Goal: Information Seeking & Learning: Learn about a topic

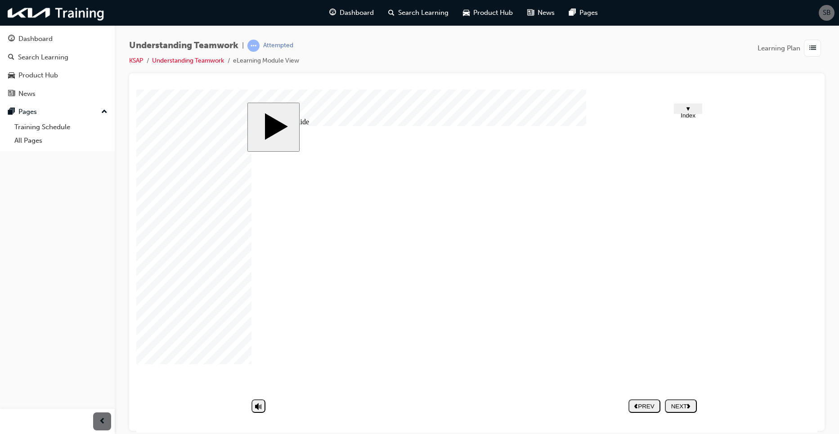
drag, startPoint x: 489, startPoint y: 292, endPoint x: 482, endPoint y: 296, distance: 7.3
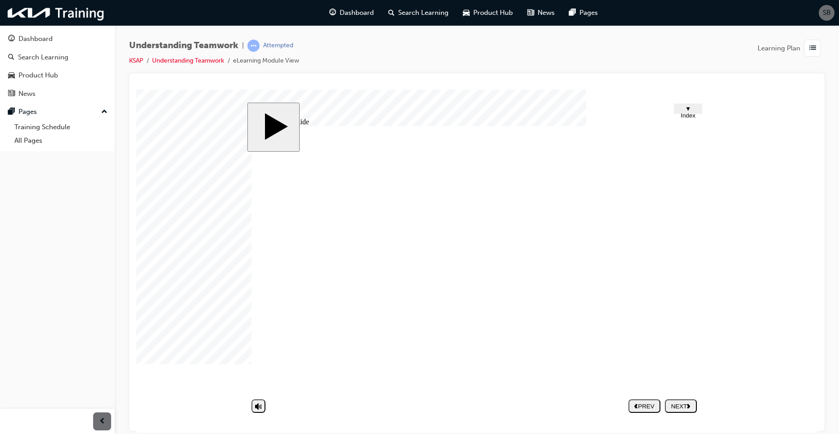
click at [680, 402] on div "NEXT" at bounding box center [680, 405] width 25 height 7
click at [181, 134] on div at bounding box center [158, 111] width 45 height 45
click at [181, 109] on div at bounding box center [158, 111] width 45 height 45
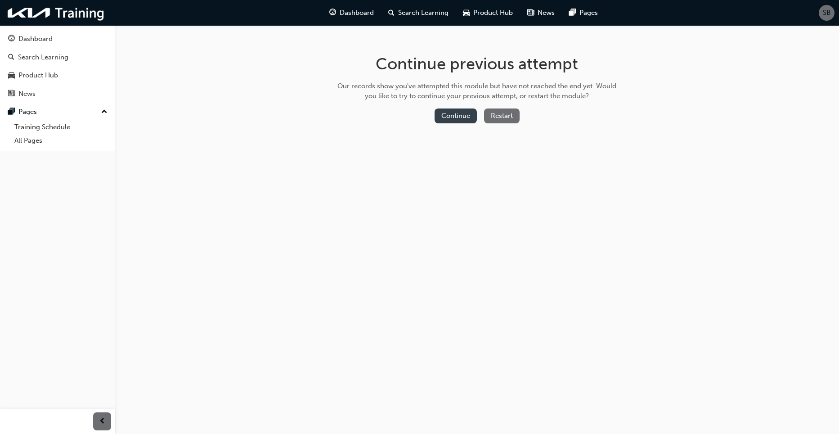
click at [465, 116] on button "Continue" at bounding box center [456, 115] width 42 height 15
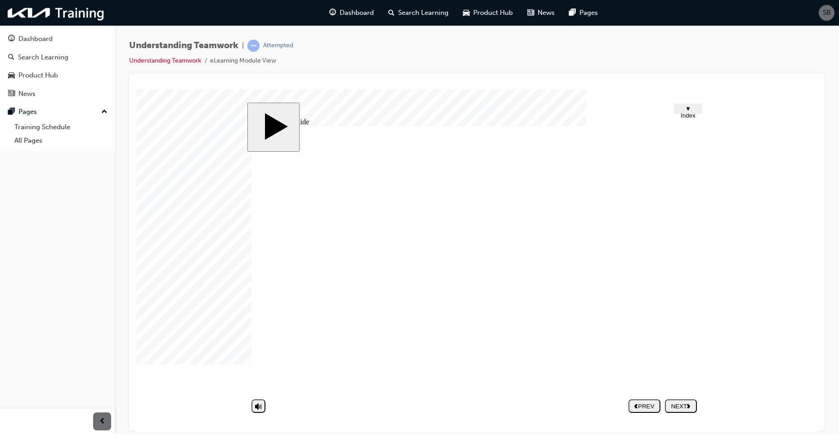
click at [637, 262] on div "Compromising Approach Group 3 Let's look for a solution with which we'll both b…" at bounding box center [476, 263] width 450 height 274
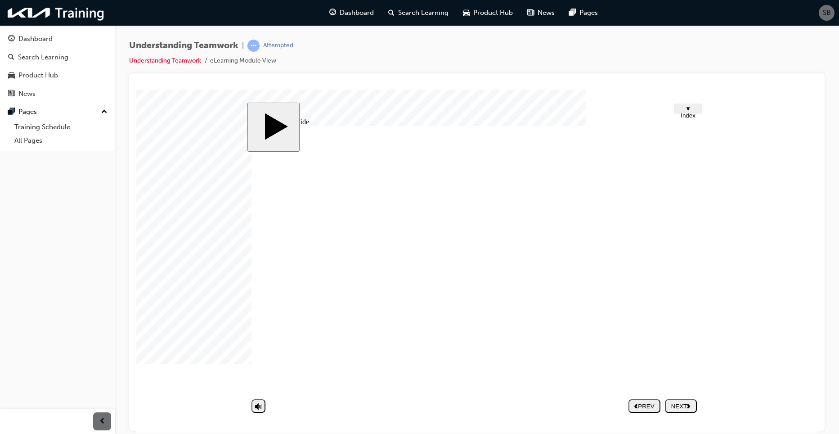
drag, startPoint x: 614, startPoint y: 263, endPoint x: 620, endPoint y: 265, distance: 5.6
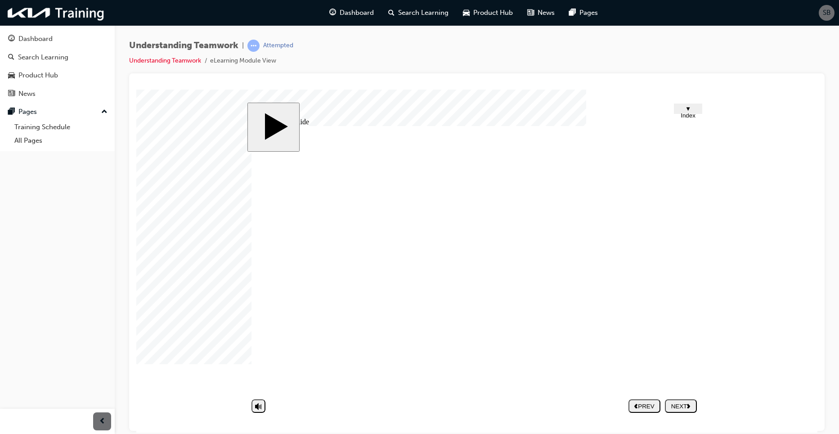
click at [686, 406] on div "NEXT" at bounding box center [680, 405] width 25 height 7
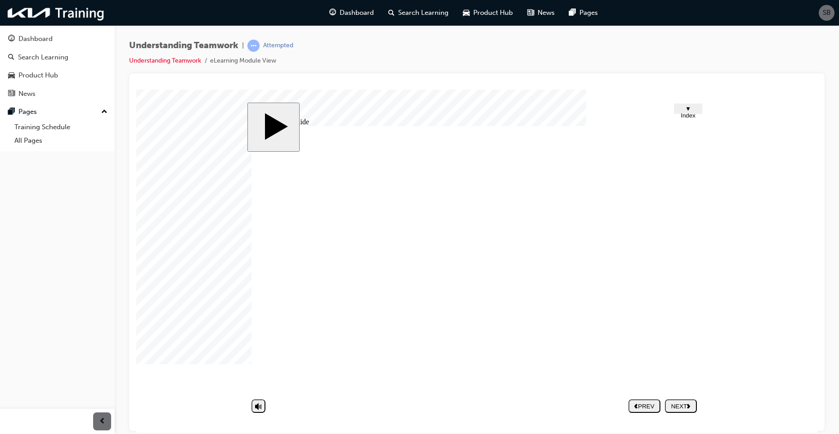
click at [687, 405] on div "NEXT" at bounding box center [680, 405] width 25 height 7
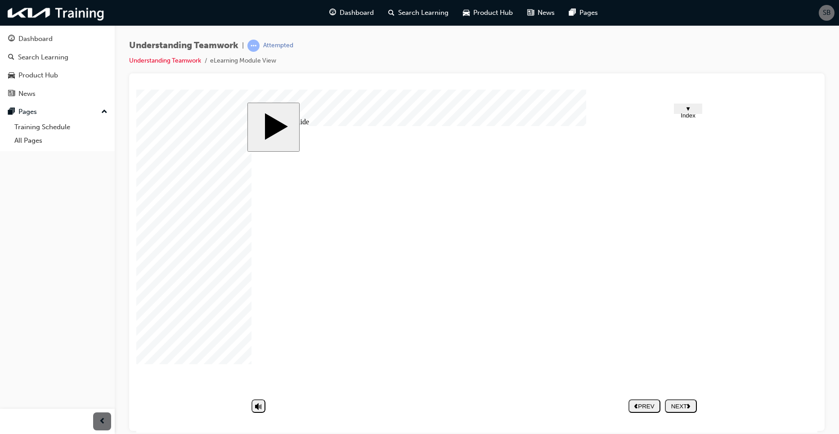
drag, startPoint x: 543, startPoint y: 279, endPoint x: 538, endPoint y: 275, distance: 6.4
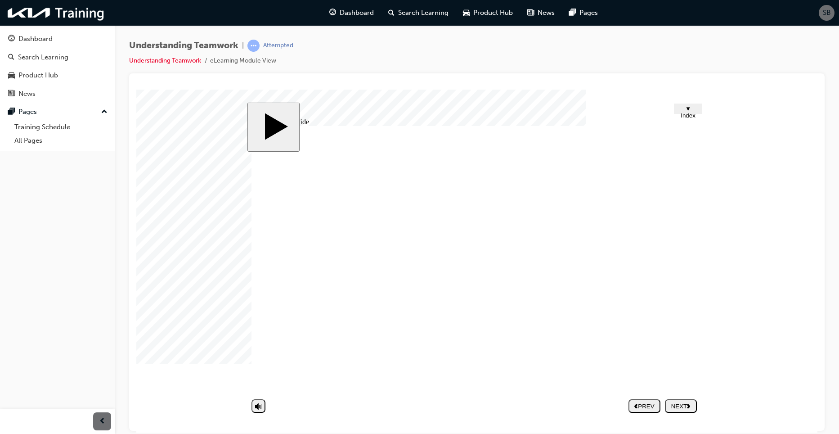
type input "L"
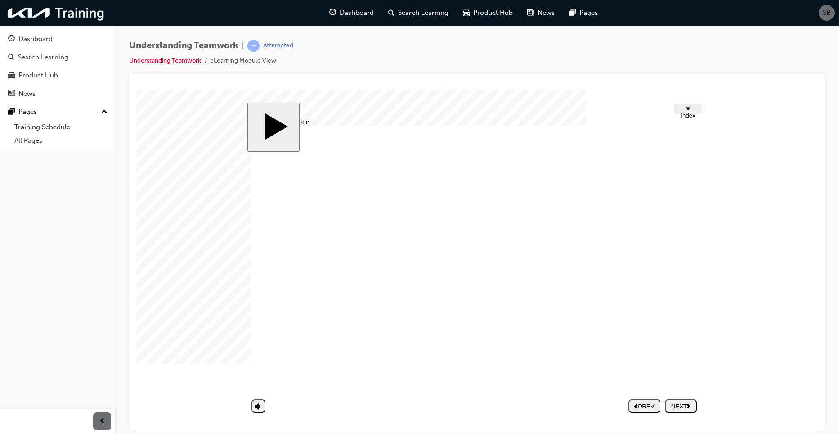
type input "L"
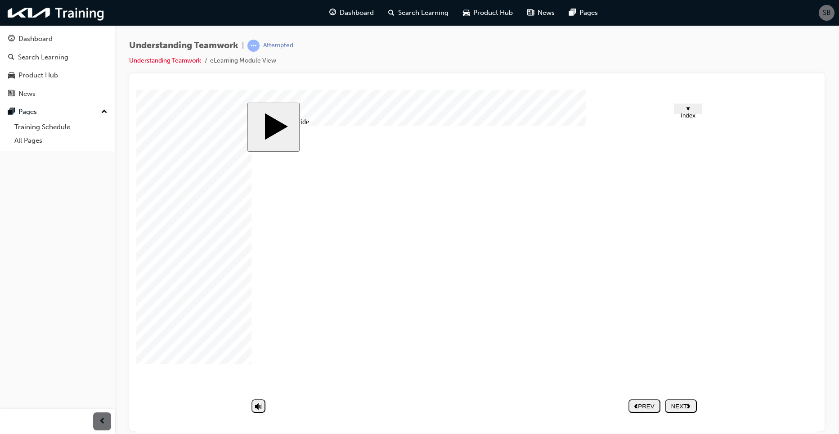
type input "L"
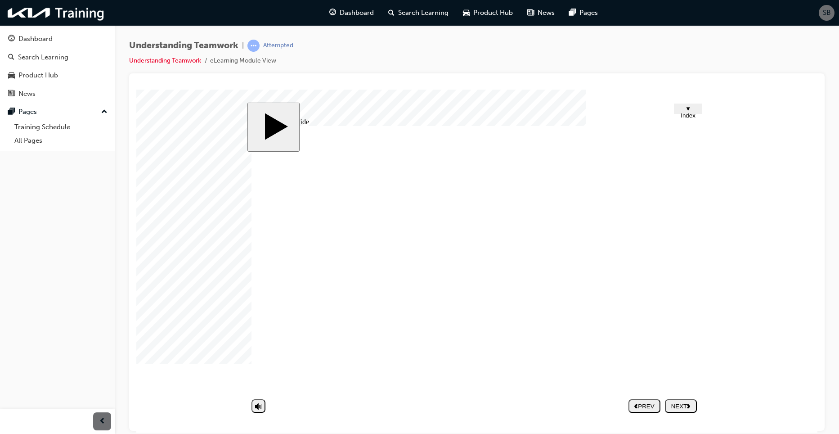
type input "L"
drag, startPoint x: 446, startPoint y: 359, endPoint x: 595, endPoint y: 391, distance: 152.9
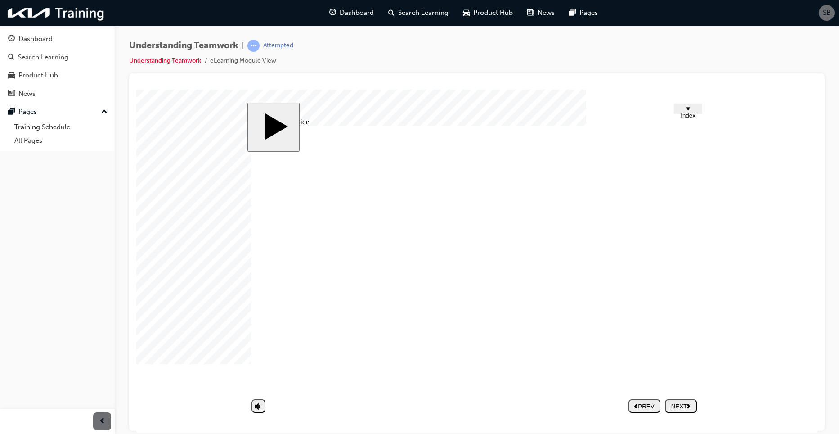
type input "L"
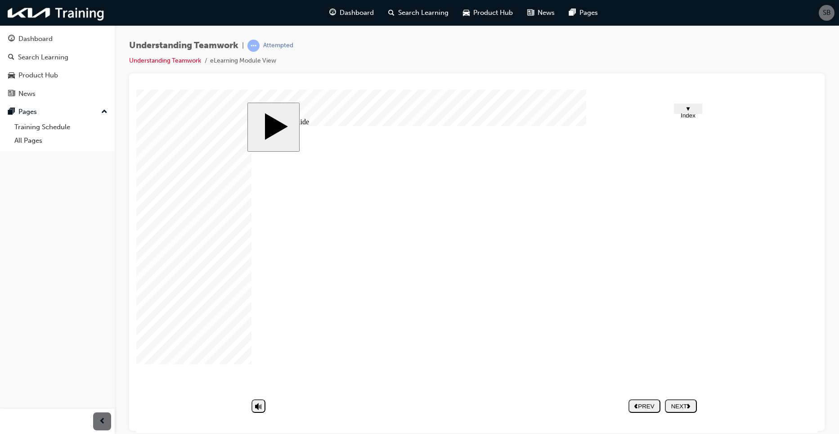
type input "L"
click at [682, 406] on div "NEXT" at bounding box center [680, 405] width 25 height 7
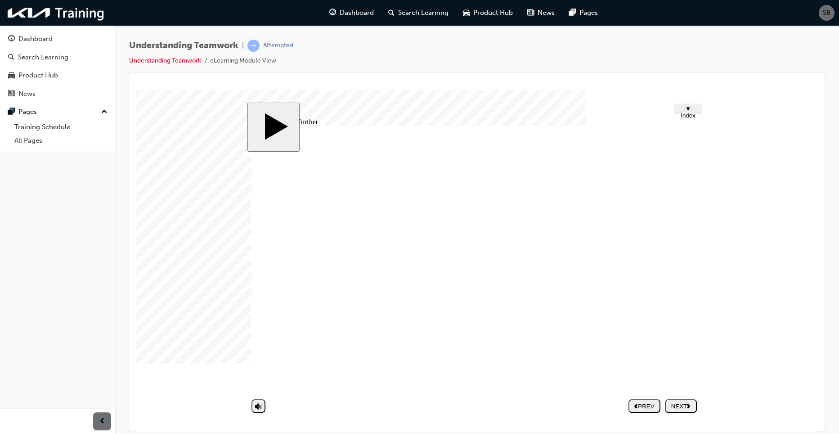
click at [674, 397] on nav "PREV NEXT SUBMIT" at bounding box center [662, 405] width 68 height 21
click at [680, 406] on div "NEXT" at bounding box center [680, 405] width 25 height 7
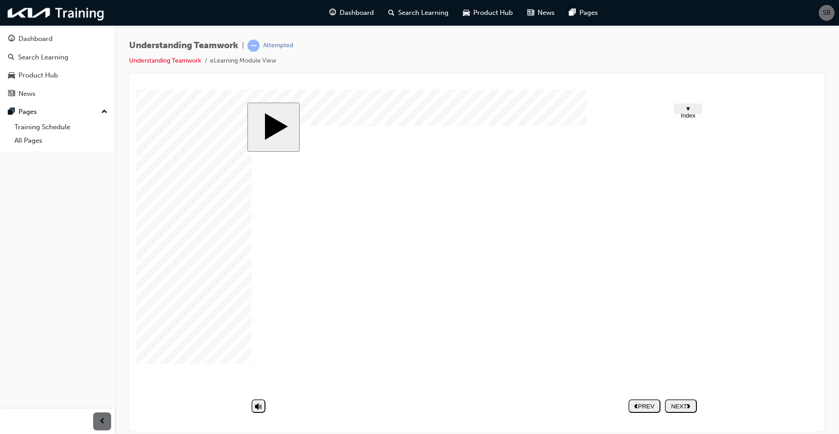
click at [677, 404] on div "NEXT" at bounding box center [680, 405] width 25 height 7
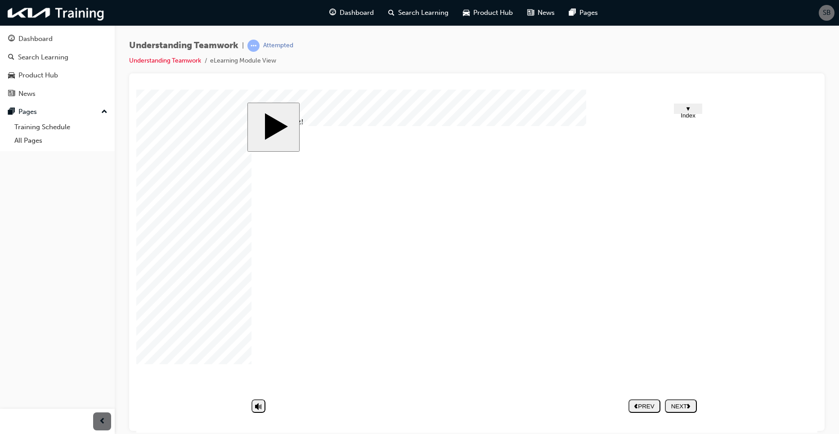
click at [686, 404] on div "NEXT" at bounding box center [680, 405] width 25 height 7
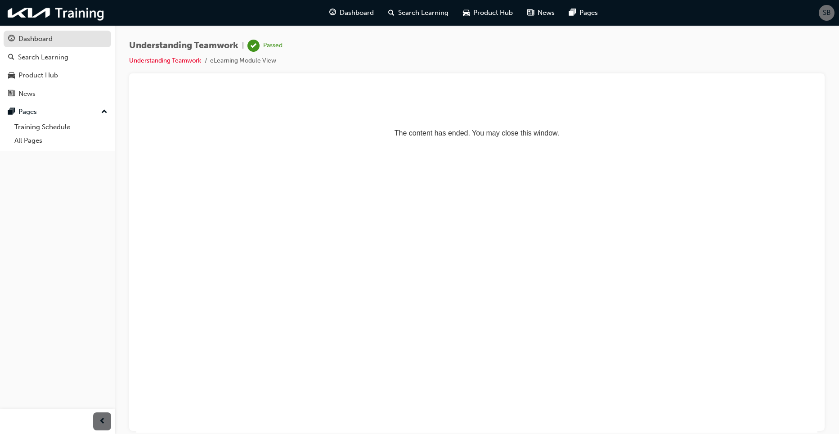
click at [54, 43] on div "Dashboard" at bounding box center [57, 38] width 99 height 11
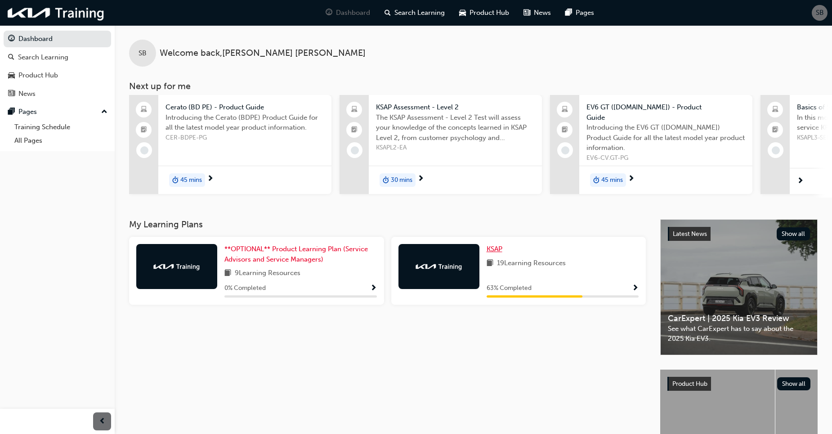
click at [501, 245] on span "KSAP" at bounding box center [495, 249] width 16 height 8
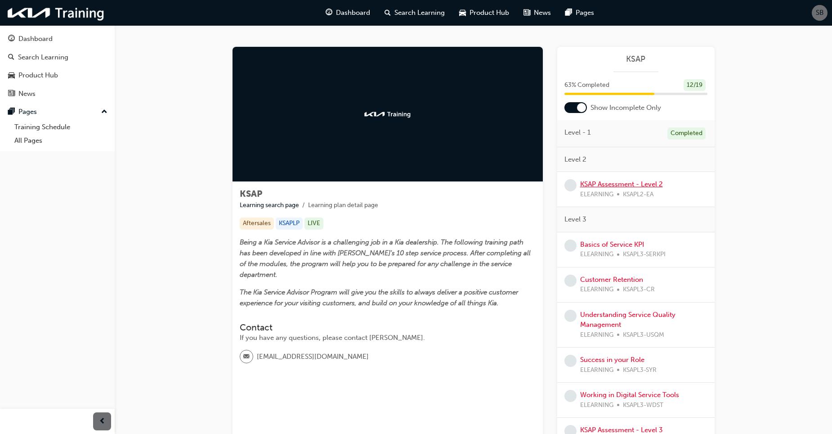
click at [612, 184] on link "KSAP Assessment - Level 2" at bounding box center [621, 184] width 83 height 8
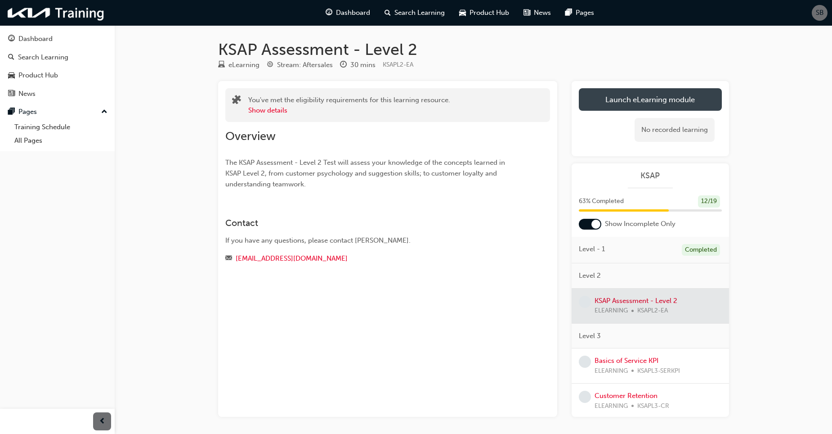
click at [623, 106] on link "Launch eLearning module" at bounding box center [650, 99] width 143 height 22
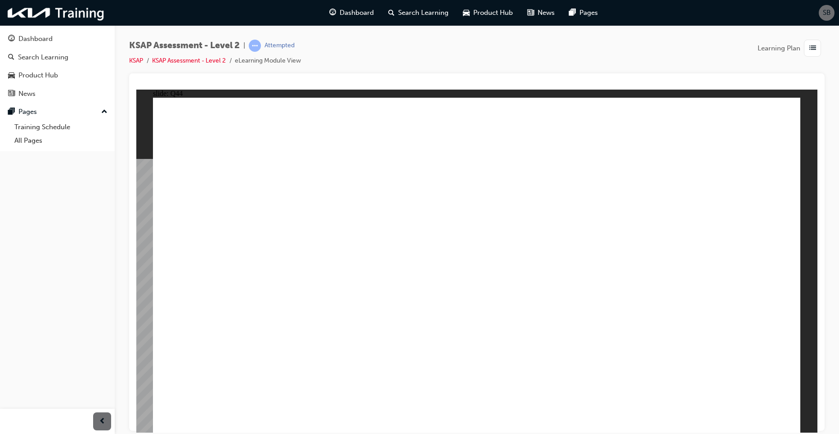
radio input "true"
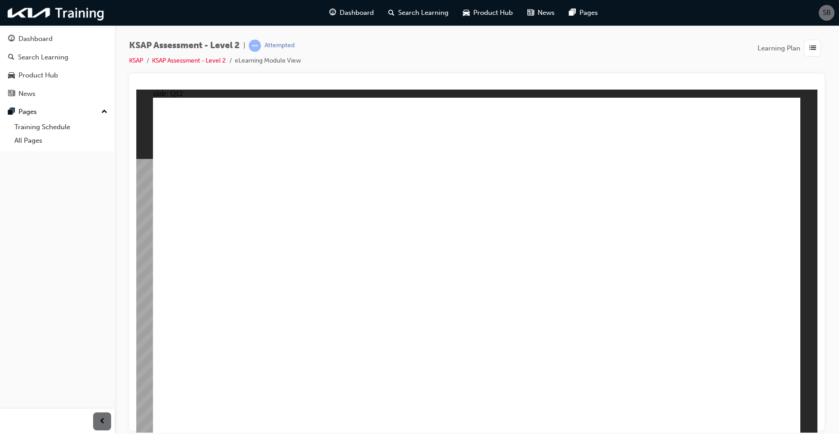
radio input "true"
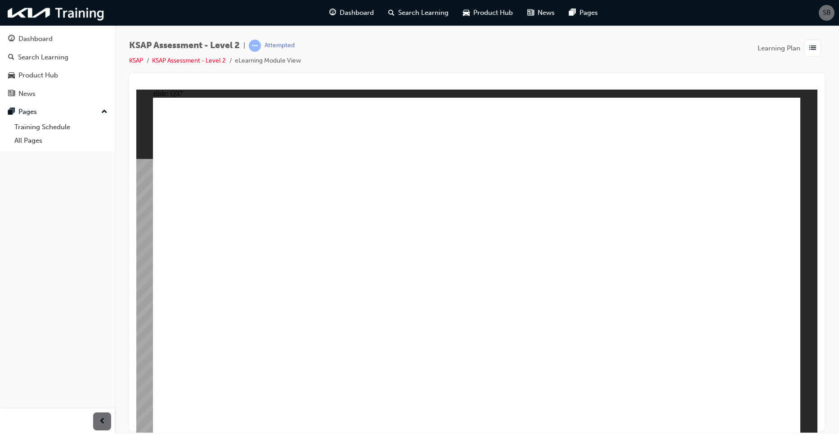
drag, startPoint x: 529, startPoint y: 266, endPoint x: 617, endPoint y: 337, distance: 113.6
radio input "true"
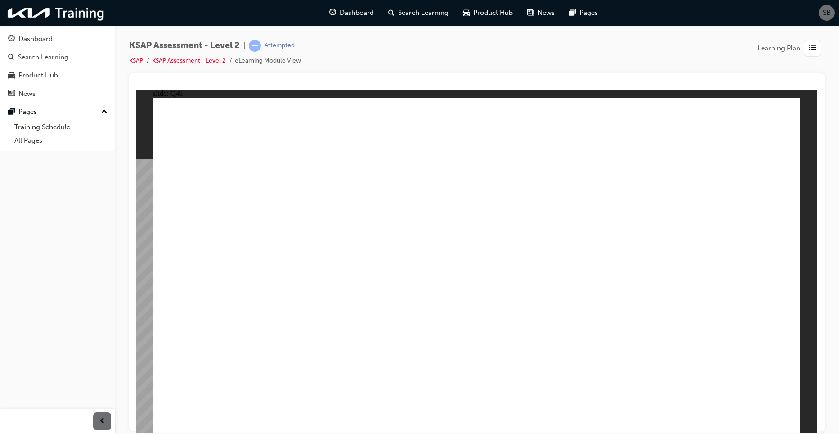
radio input "true"
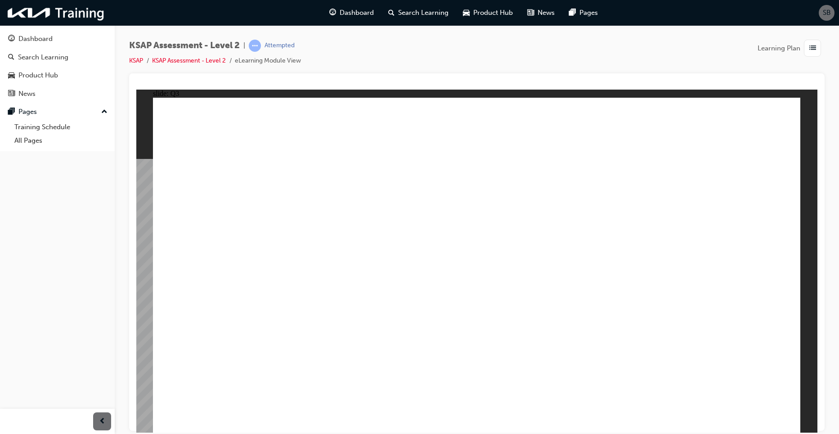
radio input "true"
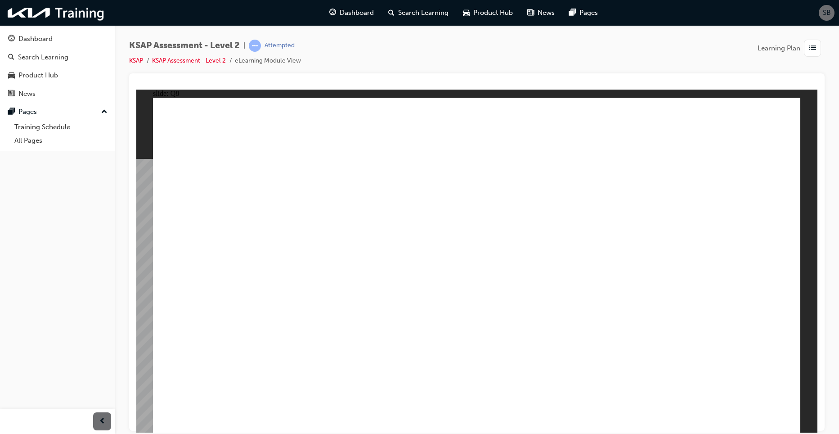
radio input "true"
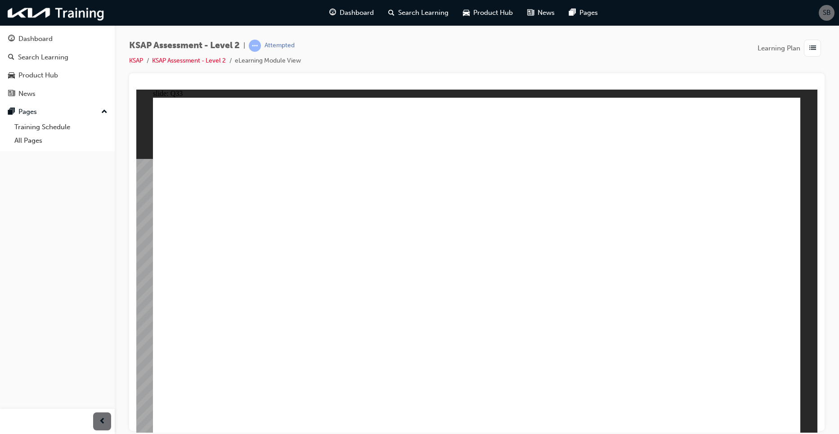
radio input "true"
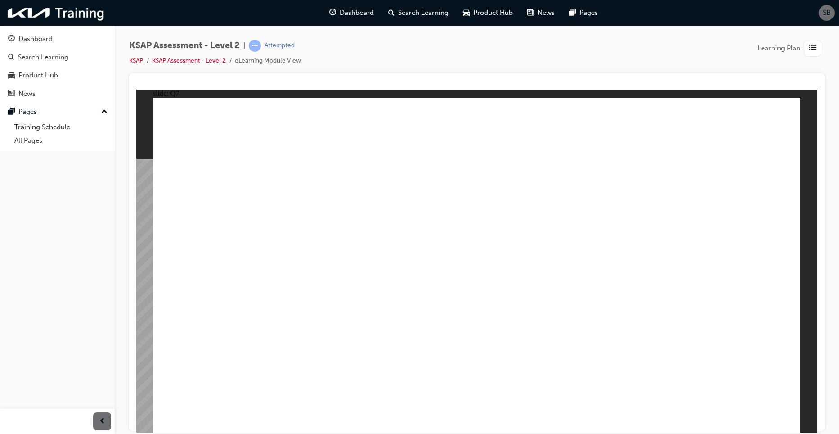
radio input "true"
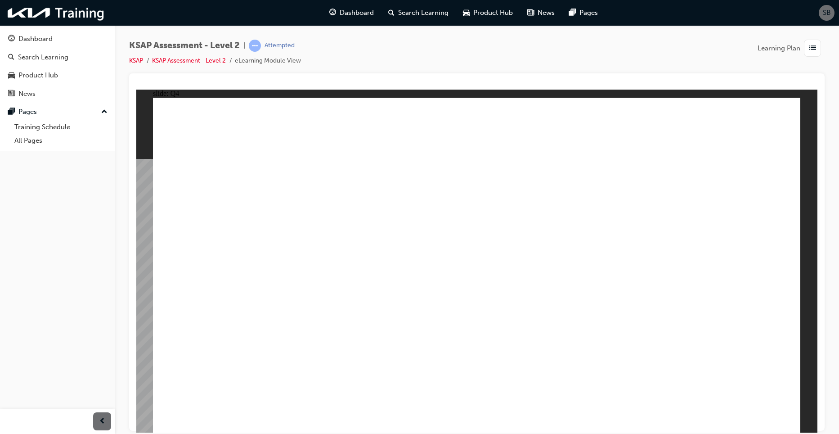
radio input "true"
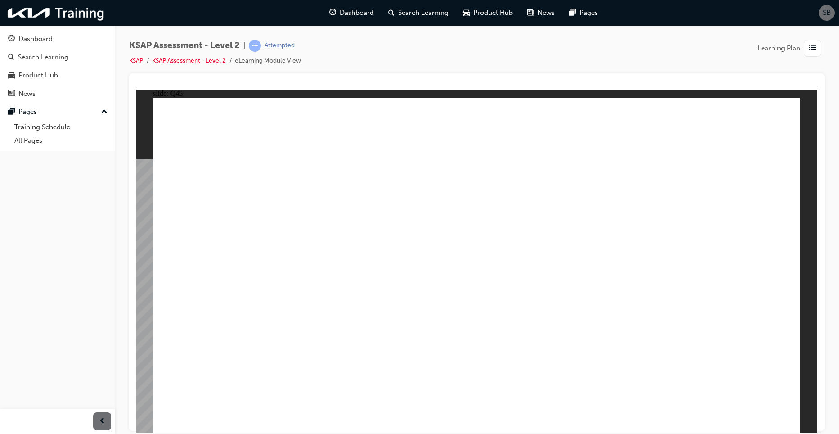
radio input "true"
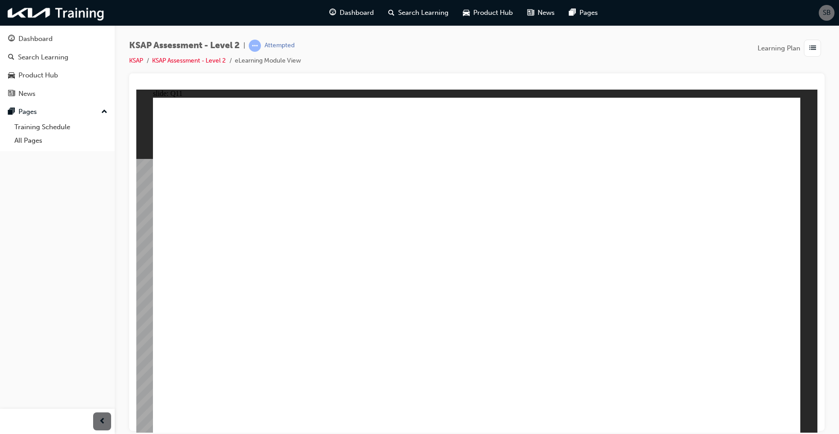
radio input "true"
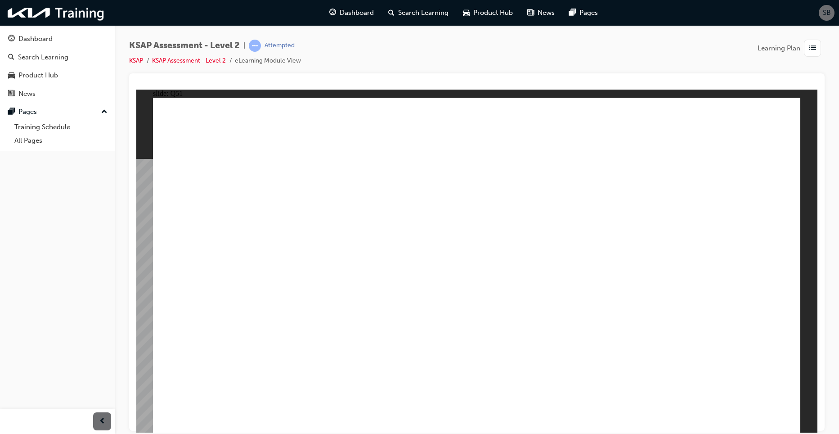
radio input "true"
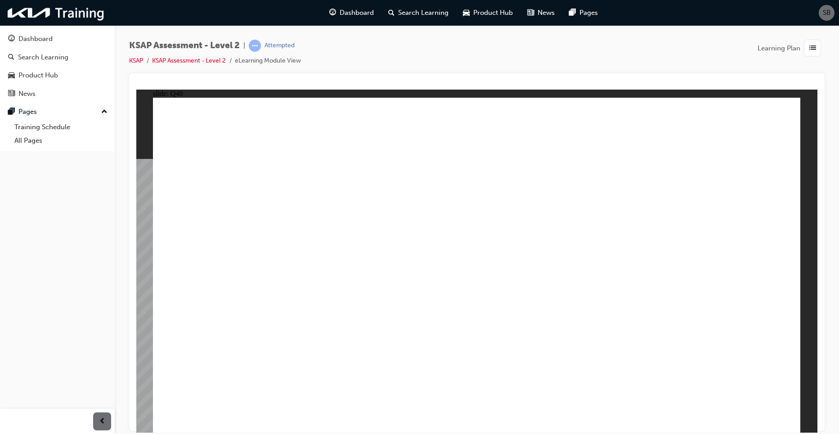
radio input "true"
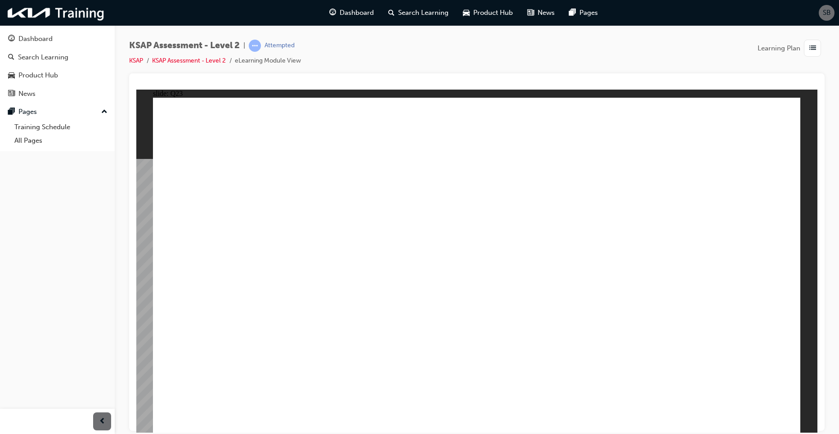
radio input "true"
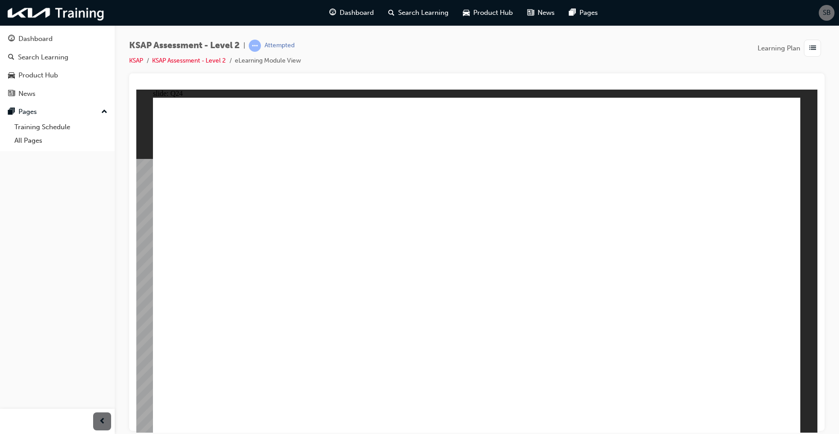
radio input "true"
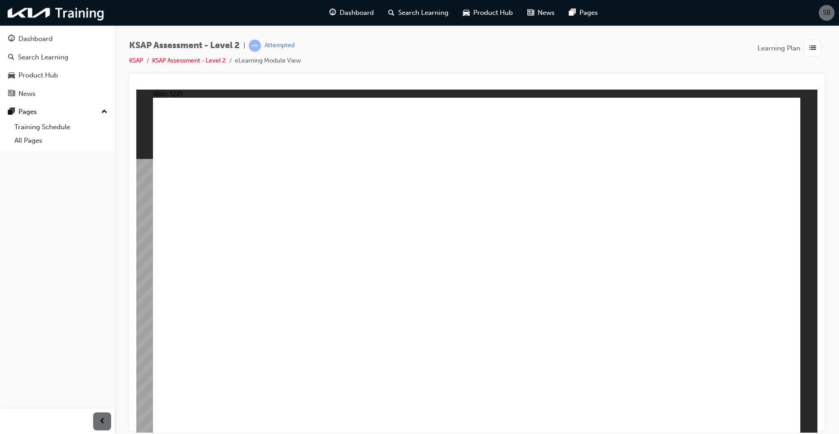
radio input "true"
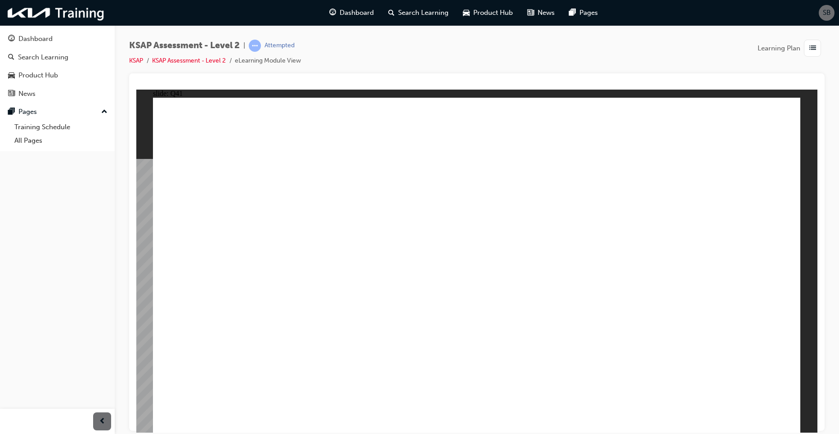
radio input "true"
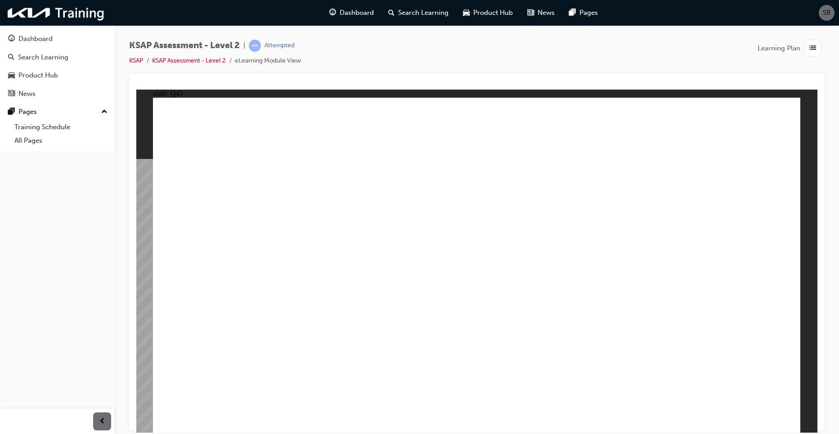
radio input "true"
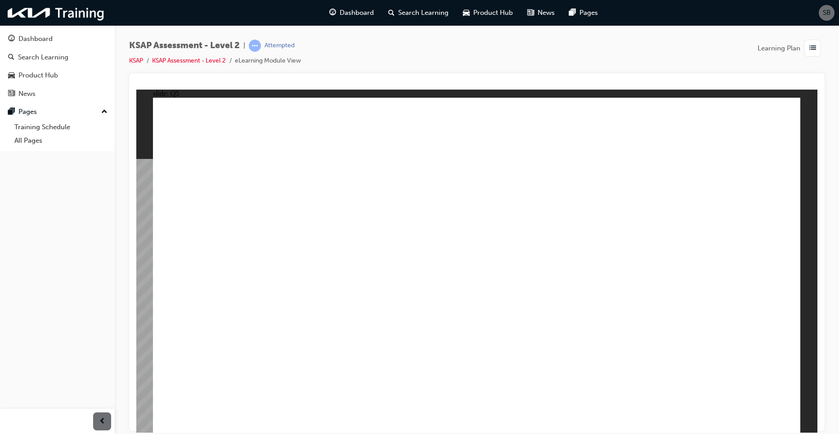
drag, startPoint x: 549, startPoint y: 259, endPoint x: 554, endPoint y: 256, distance: 5.9
radio input "true"
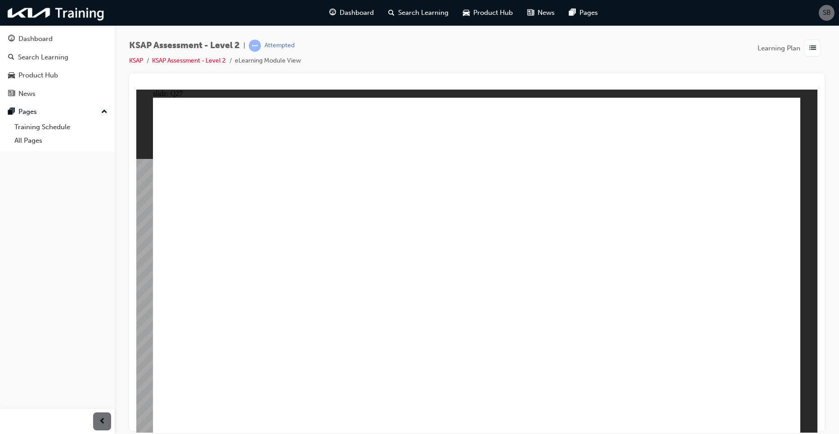
radio input "true"
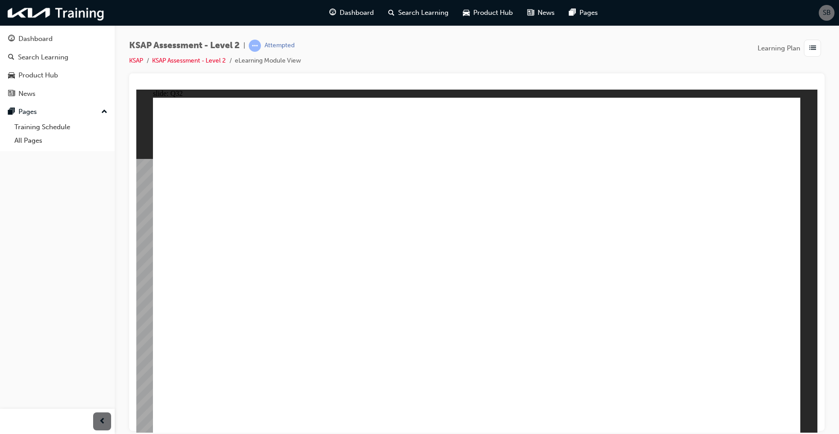
radio input "true"
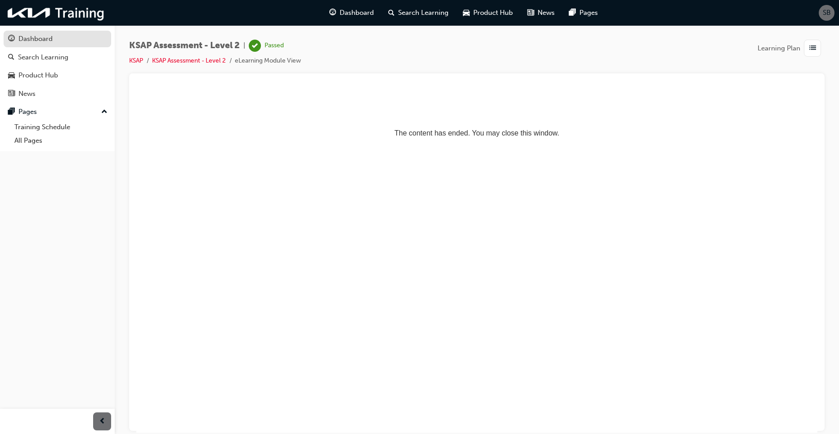
click at [17, 37] on div "Dashboard" at bounding box center [57, 38] width 99 height 11
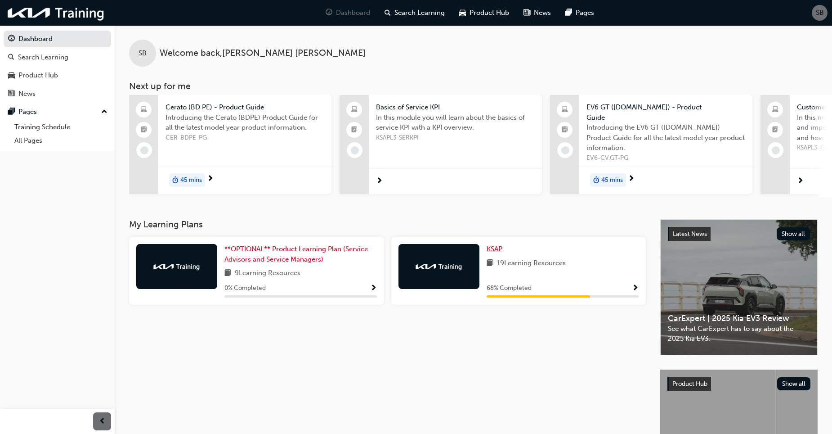
click at [502, 244] on link "KSAP" at bounding box center [496, 249] width 19 height 10
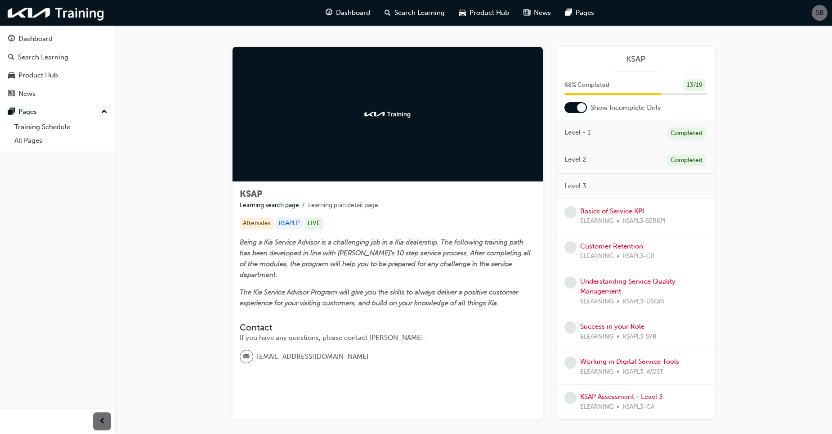
click at [583, 110] on div at bounding box center [581, 107] width 9 height 9
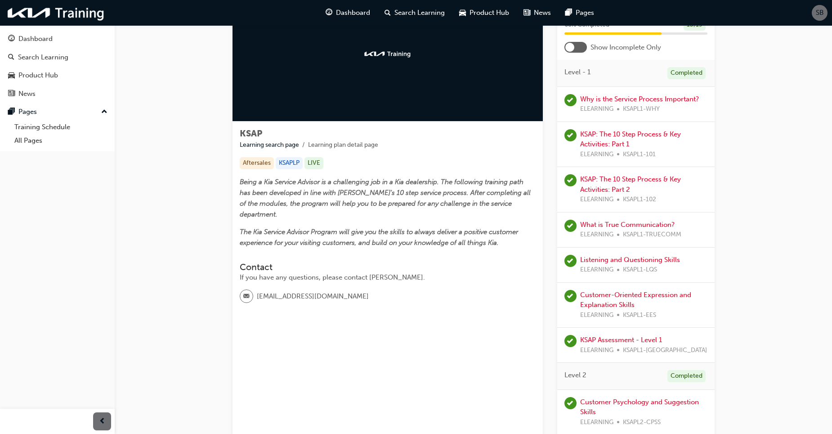
scroll to position [53, 0]
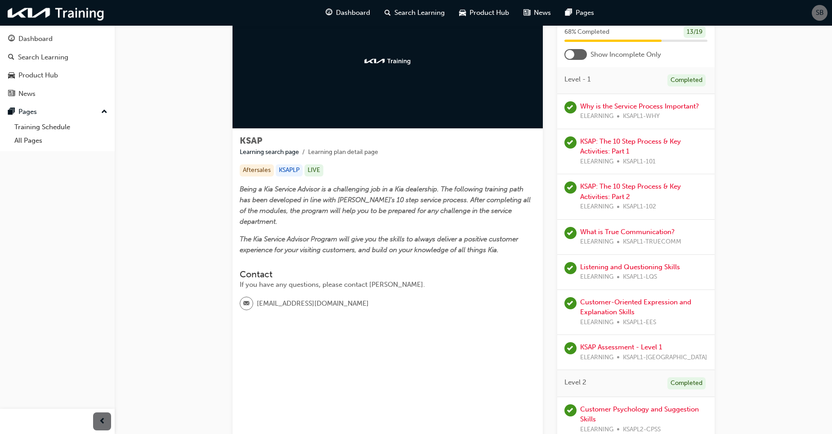
click at [575, 54] on div at bounding box center [576, 54] width 22 height 11
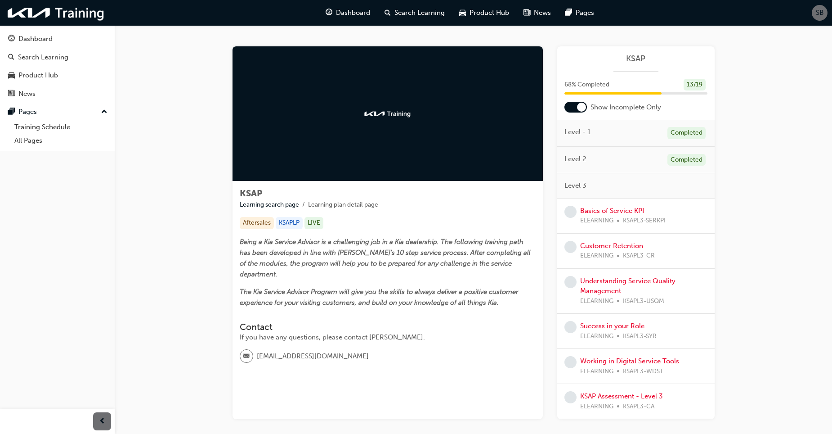
scroll to position [0, 0]
